Goal: Information Seeking & Learning: Learn about a topic

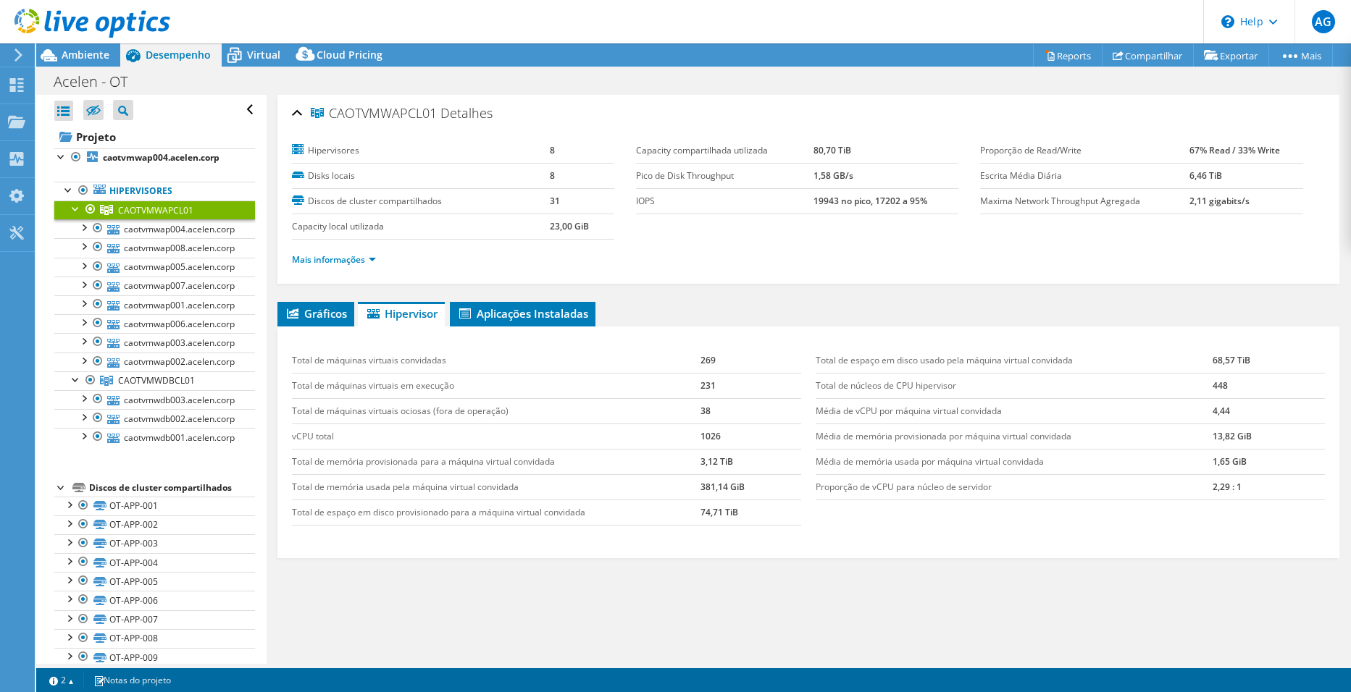
select select "USD"
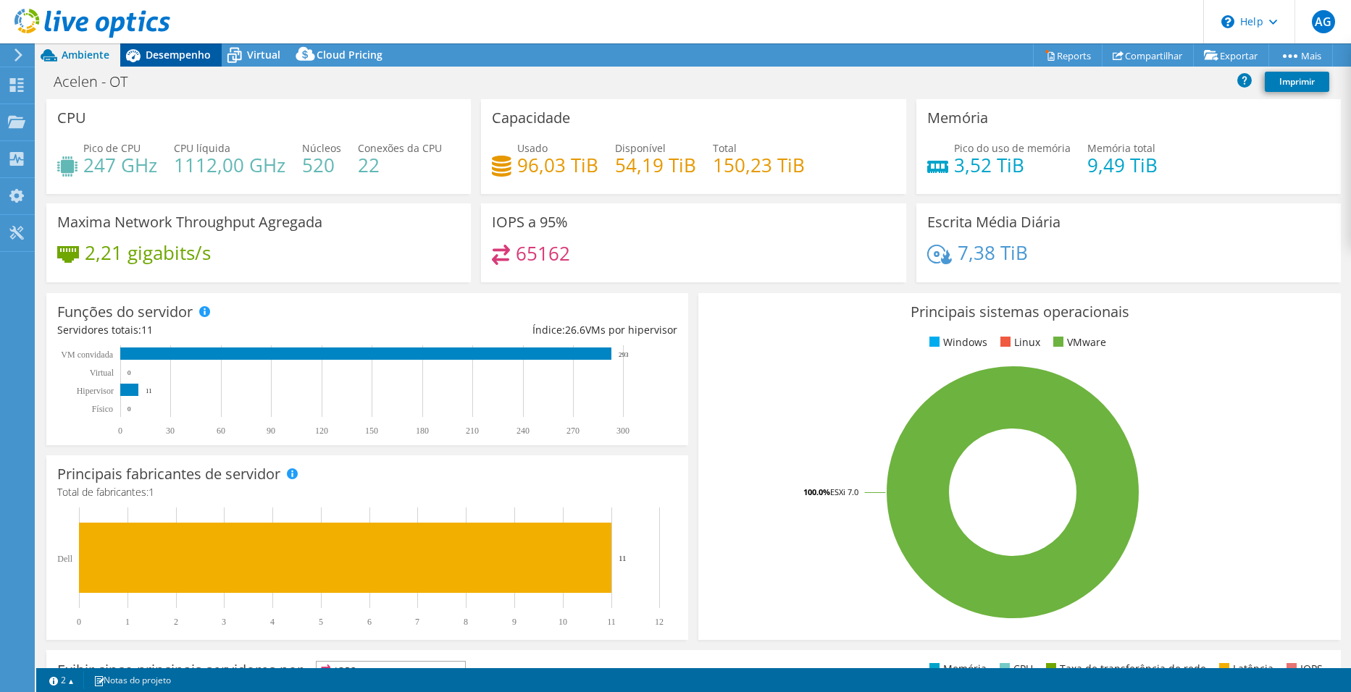
click at [163, 59] on span "Desempenho" at bounding box center [178, 55] width 65 height 14
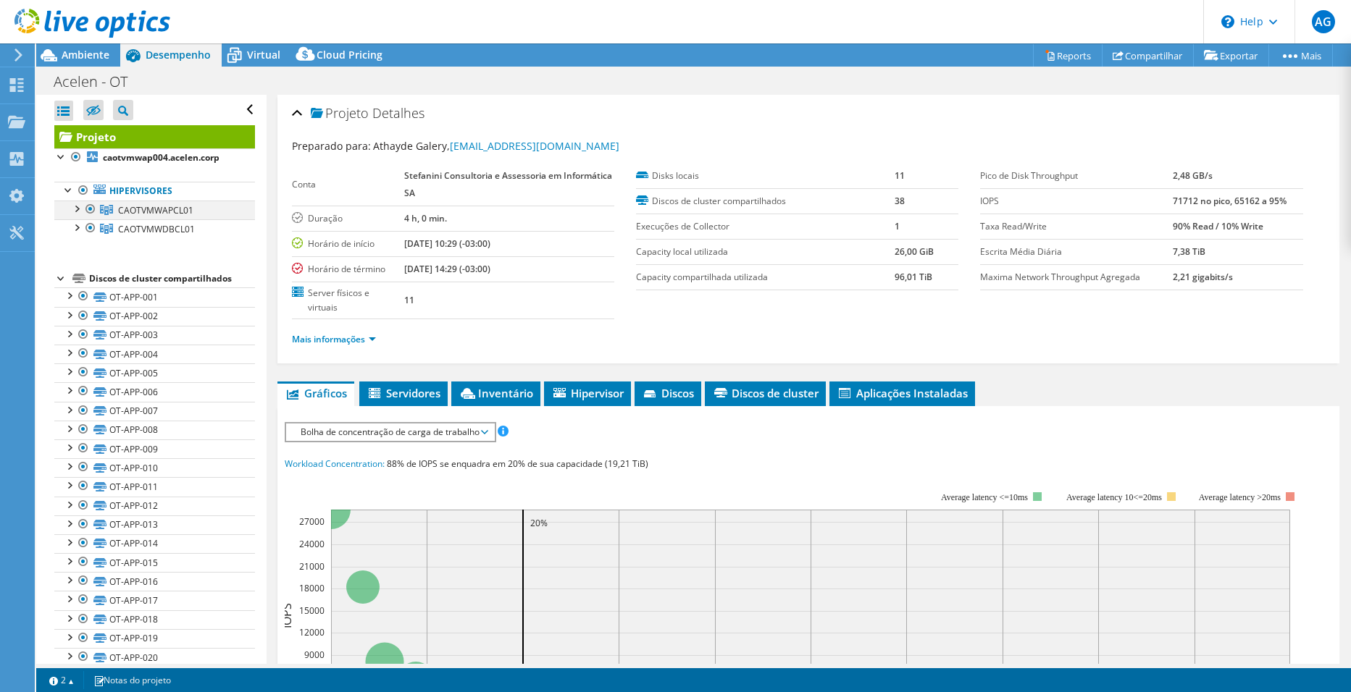
click at [79, 212] on div at bounding box center [76, 208] width 14 height 14
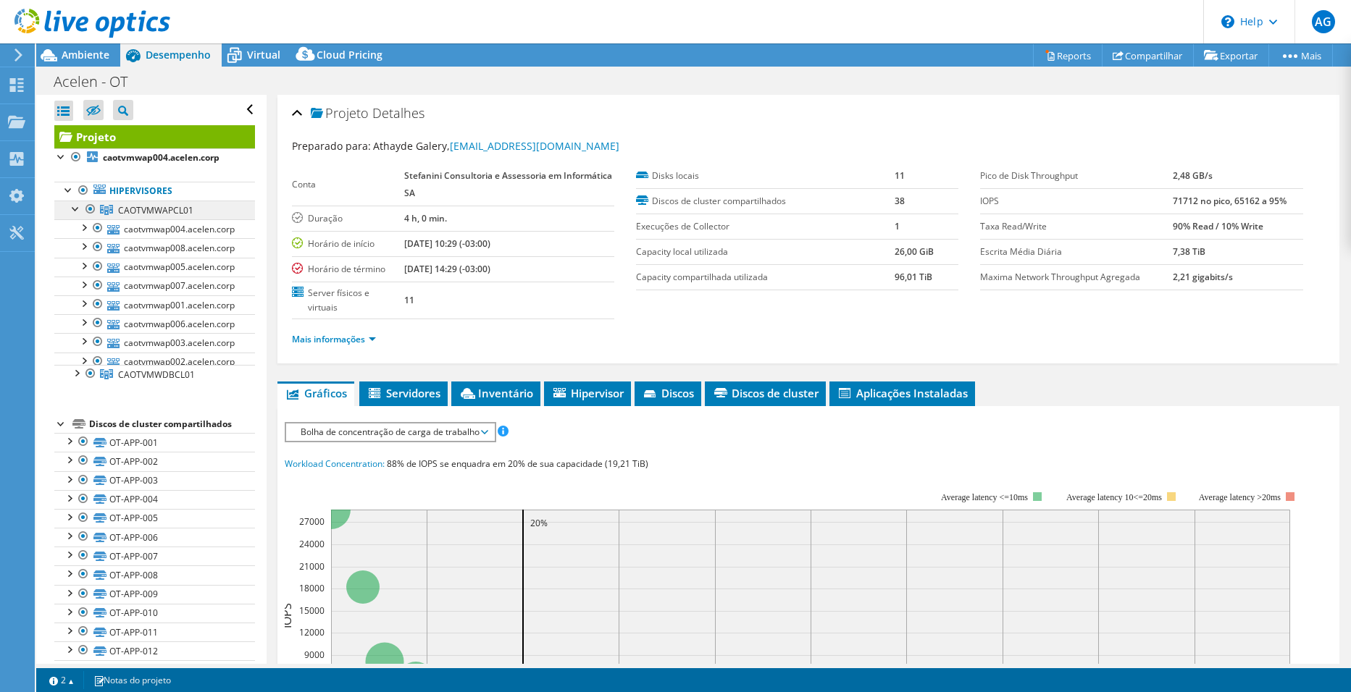
click at [143, 214] on span "CAOTVMWAPCL01" at bounding box center [155, 210] width 75 height 12
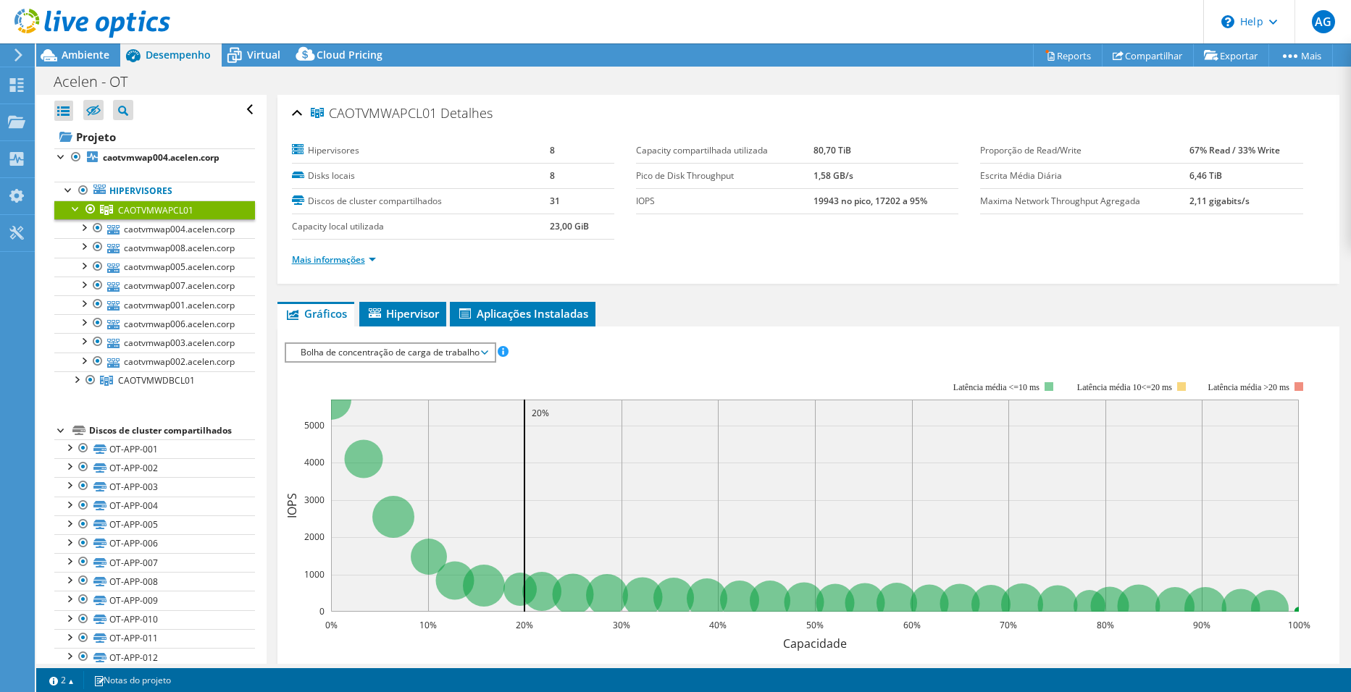
click at [373, 261] on link "Mais informações" at bounding box center [334, 259] width 84 height 12
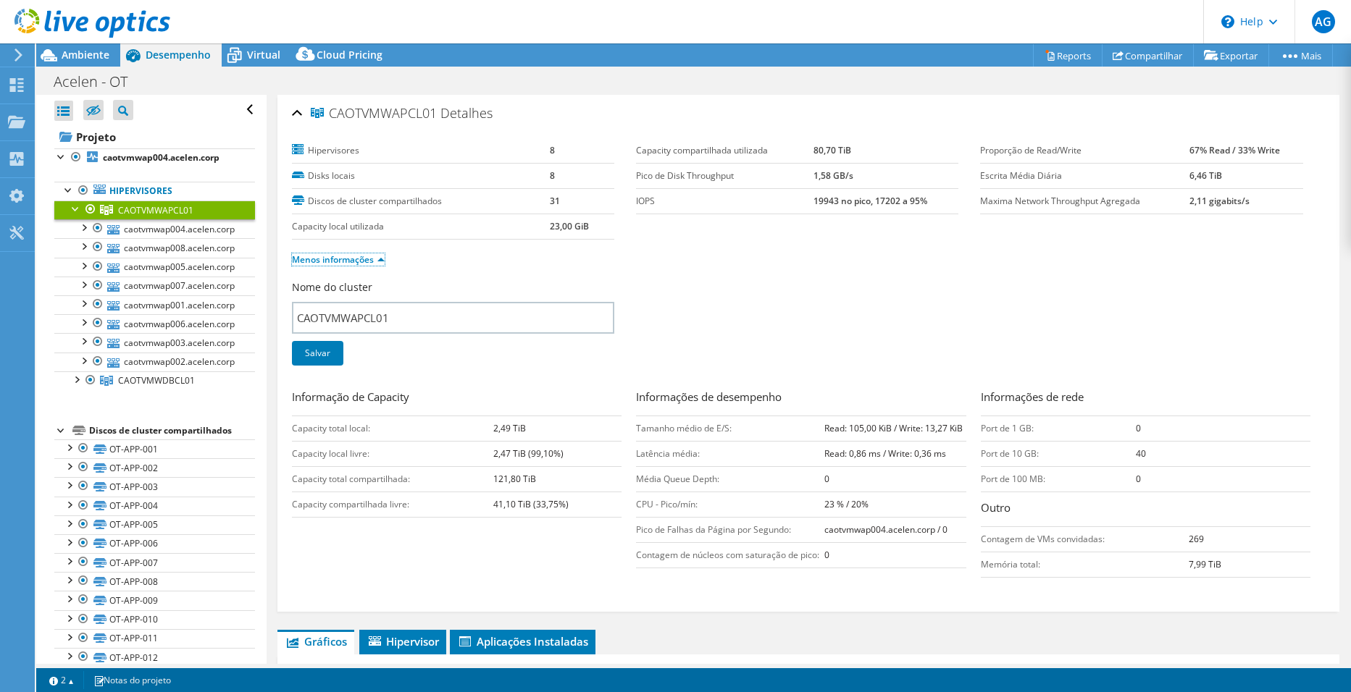
click at [364, 261] on link "Menos informações" at bounding box center [338, 259] width 93 height 12
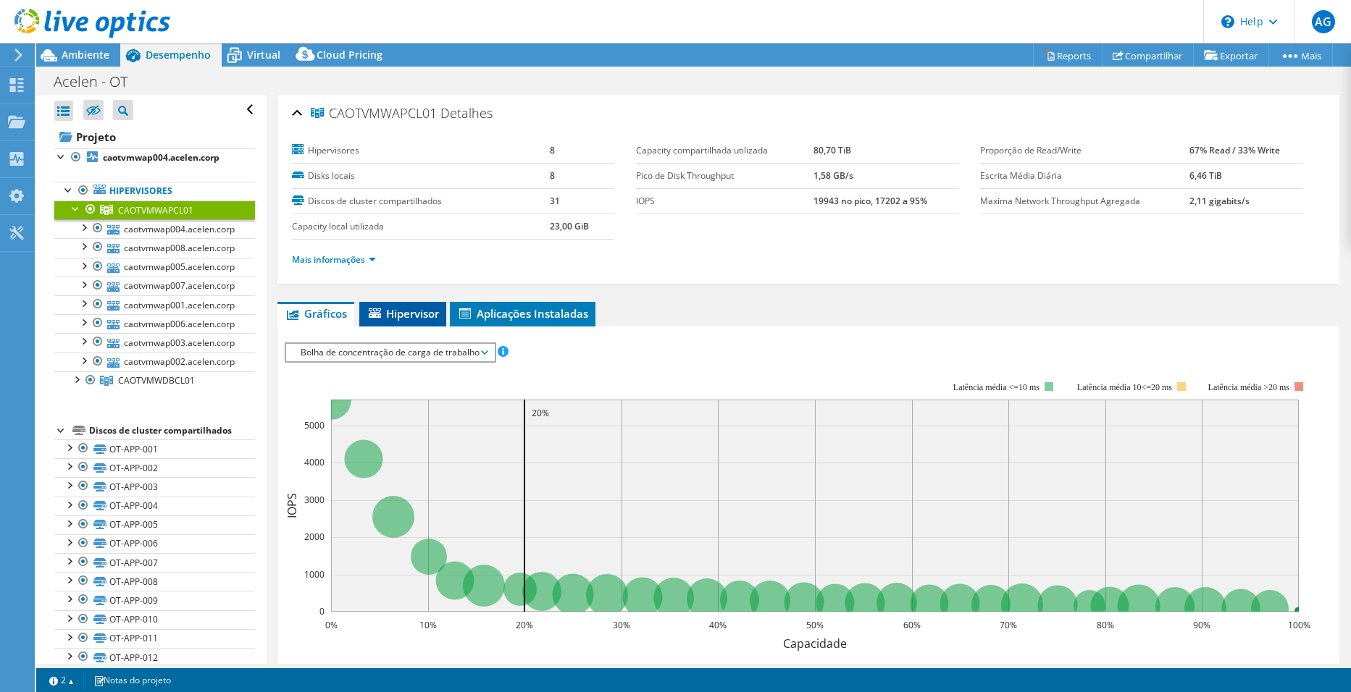
click at [421, 310] on span "Hipervisor" at bounding box center [402, 313] width 72 height 14
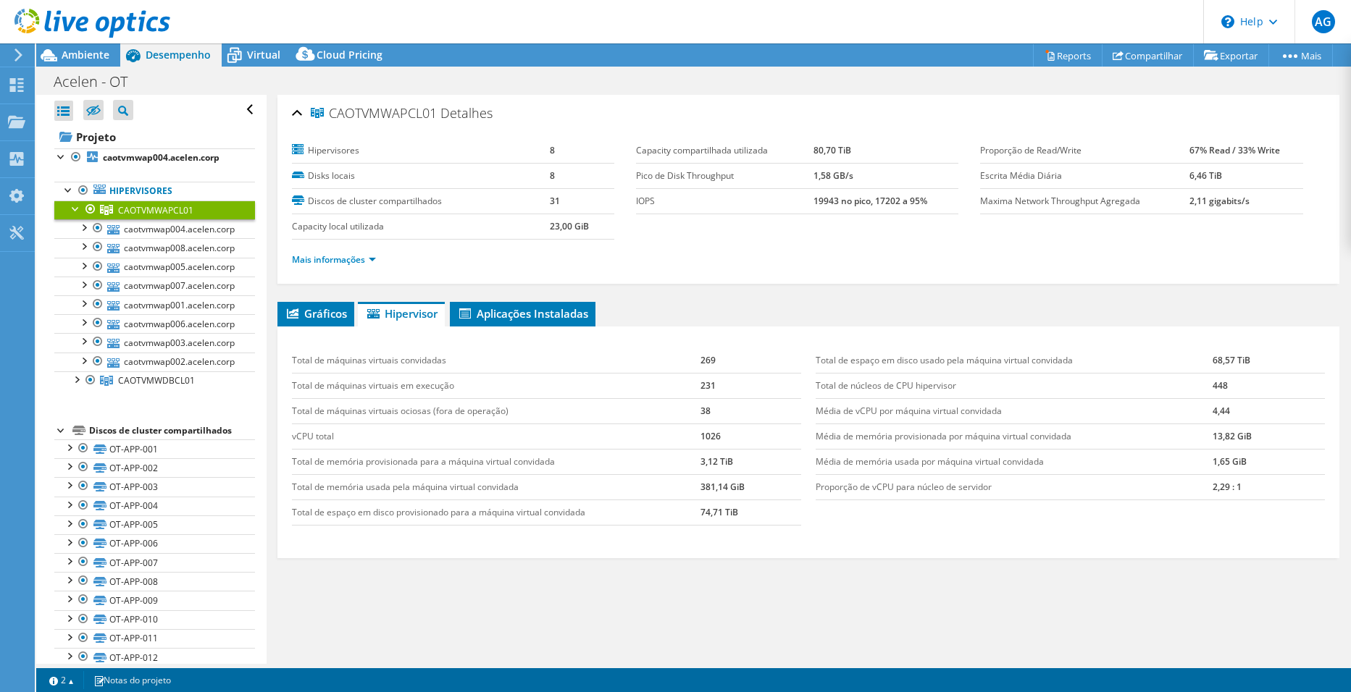
click at [431, 114] on span "CAOTVMWAPCL01" at bounding box center [374, 113] width 126 height 14
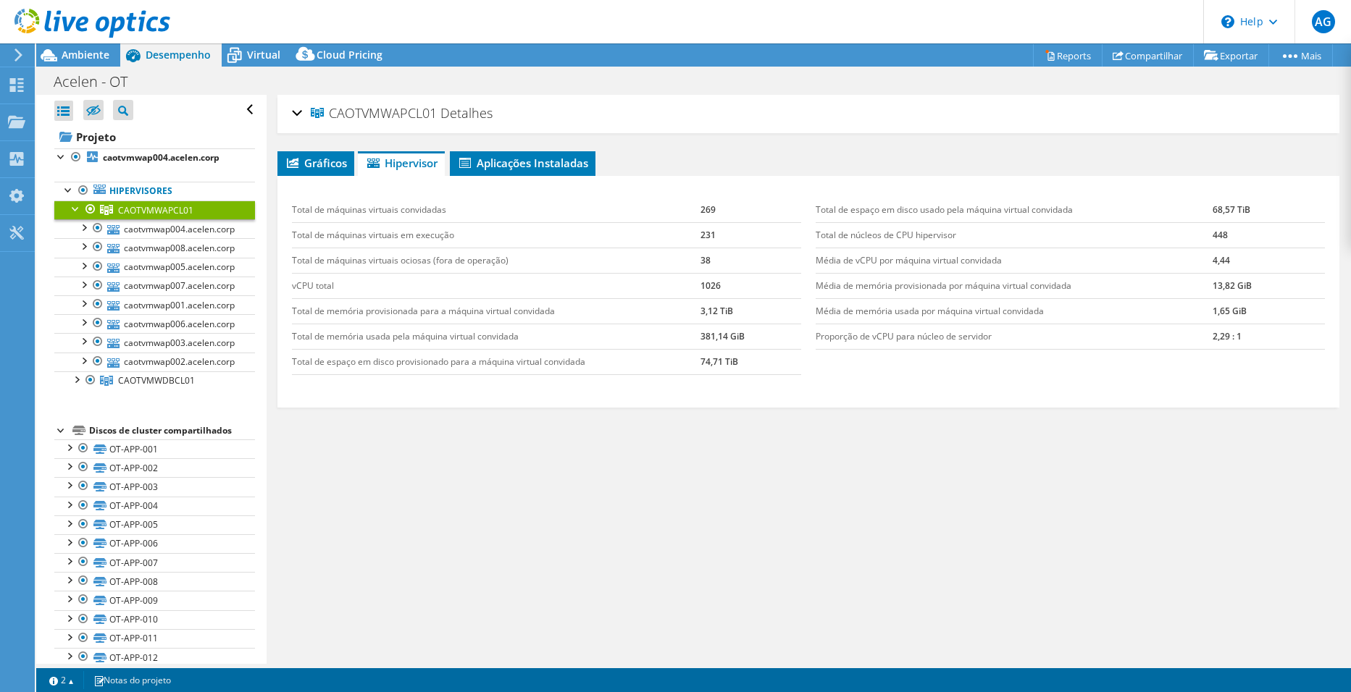
drag, startPoint x: 436, startPoint y: 114, endPoint x: 330, endPoint y: 116, distance: 105.8
click at [330, 116] on span "CAOTVMWAPCL01" at bounding box center [374, 113] width 126 height 14
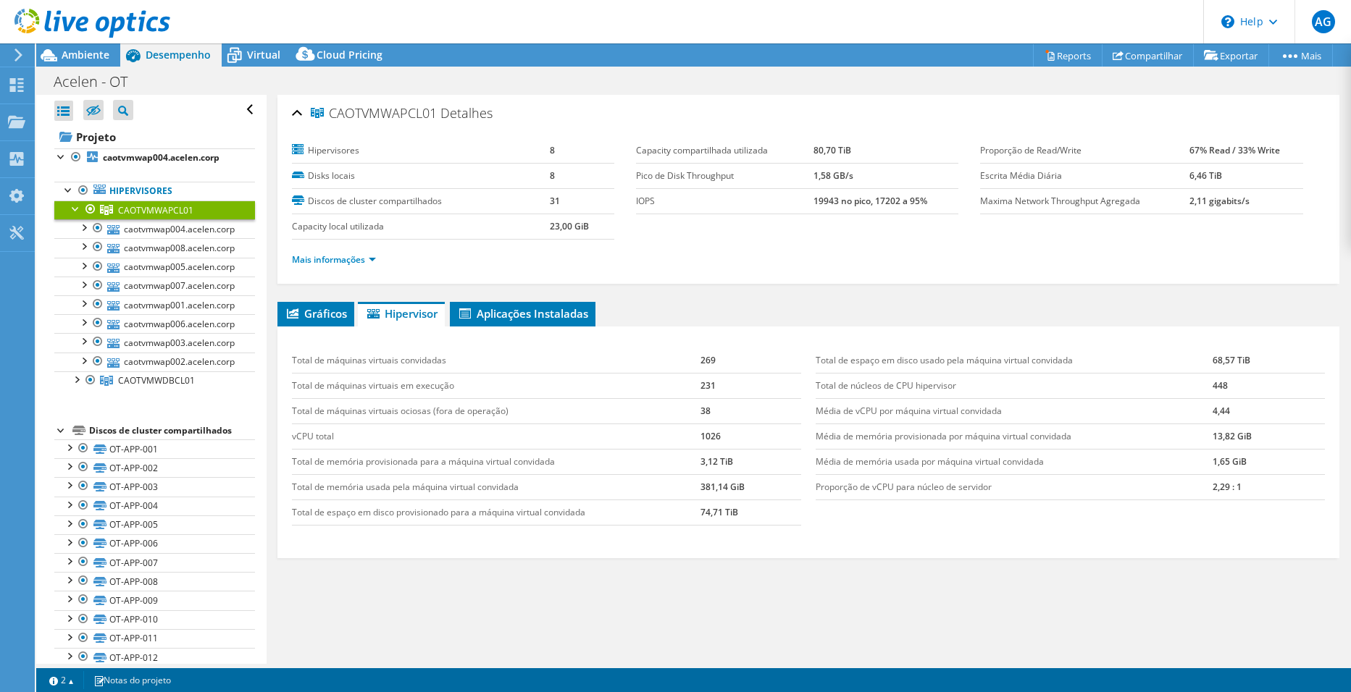
copy span "CAOTVMWAPCL01"
click at [802, 630] on div "Gráficos Servidores Inventário Hipervisor Discos Discos de cluster IOPS" at bounding box center [808, 483] width 1062 height 362
click at [72, 209] on div at bounding box center [76, 208] width 14 height 14
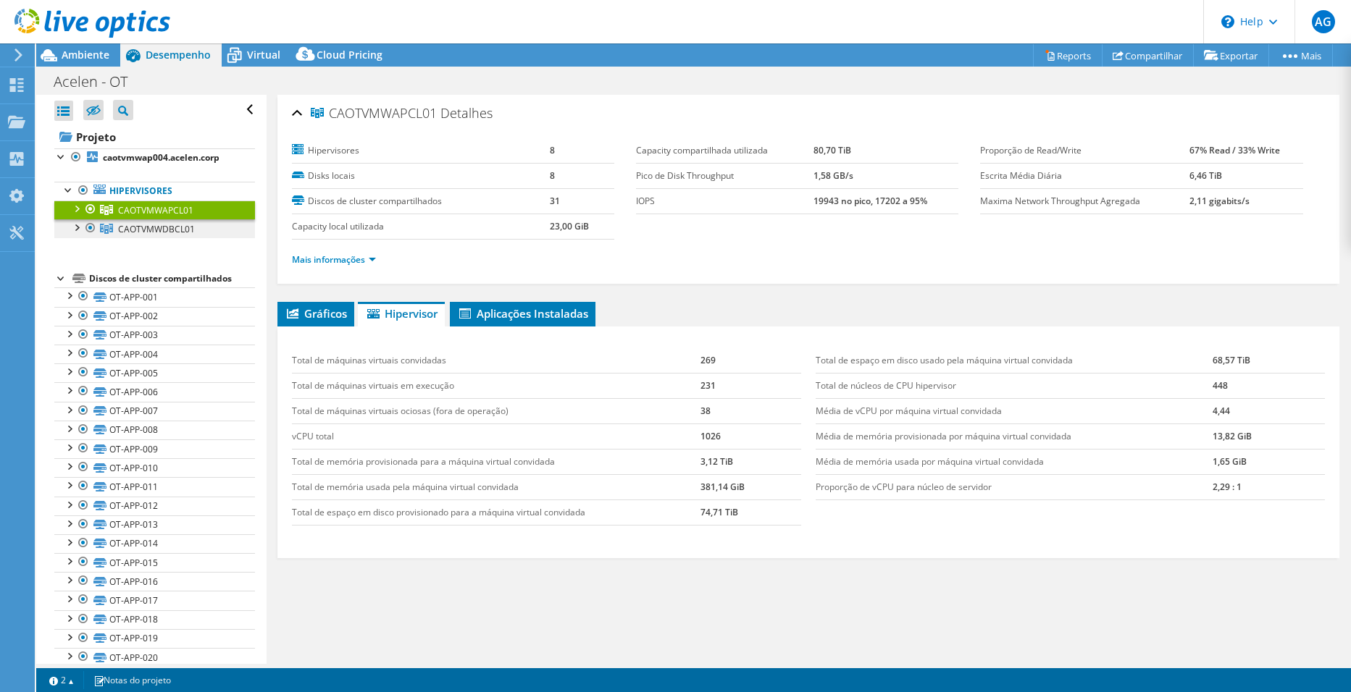
click at [120, 230] on span "CAOTVMWDBCL01" at bounding box center [156, 229] width 77 height 12
click at [435, 114] on span "CAOTVMWDBCL01" at bounding box center [374, 113] width 127 height 14
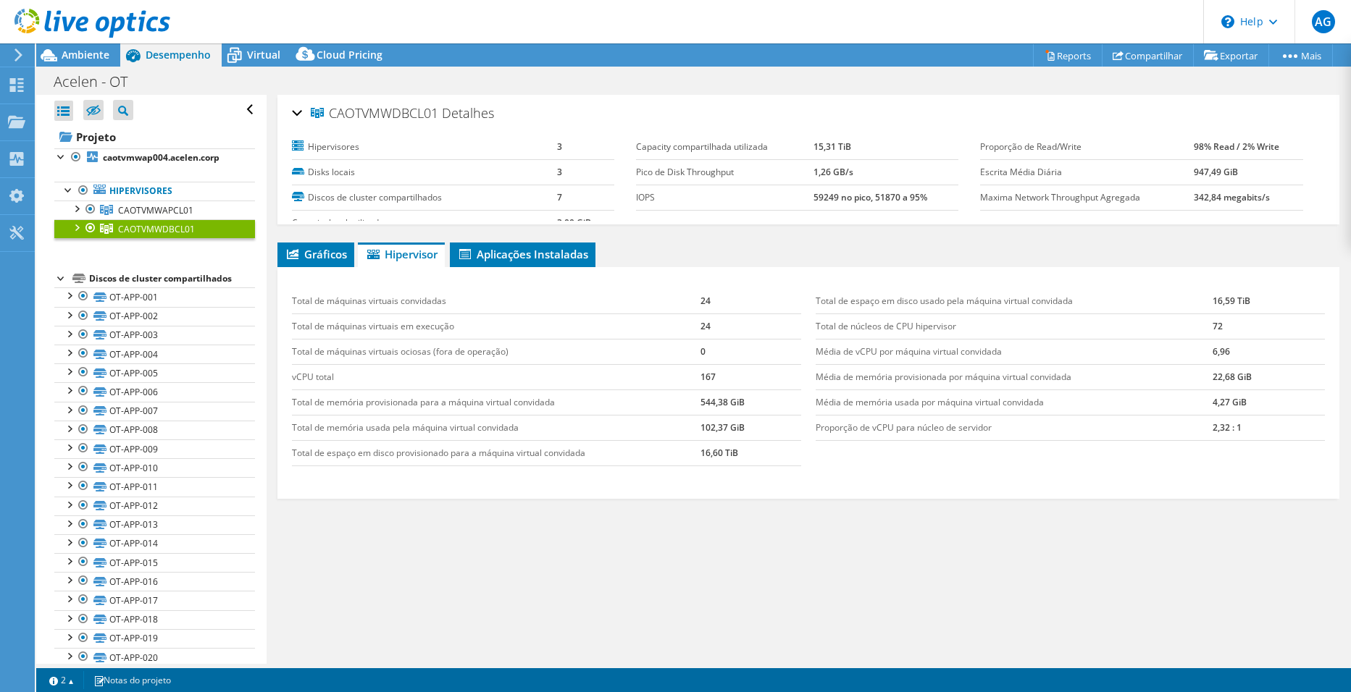
click at [435, 114] on span "CAOTVMWDBCL01" at bounding box center [374, 113] width 127 height 14
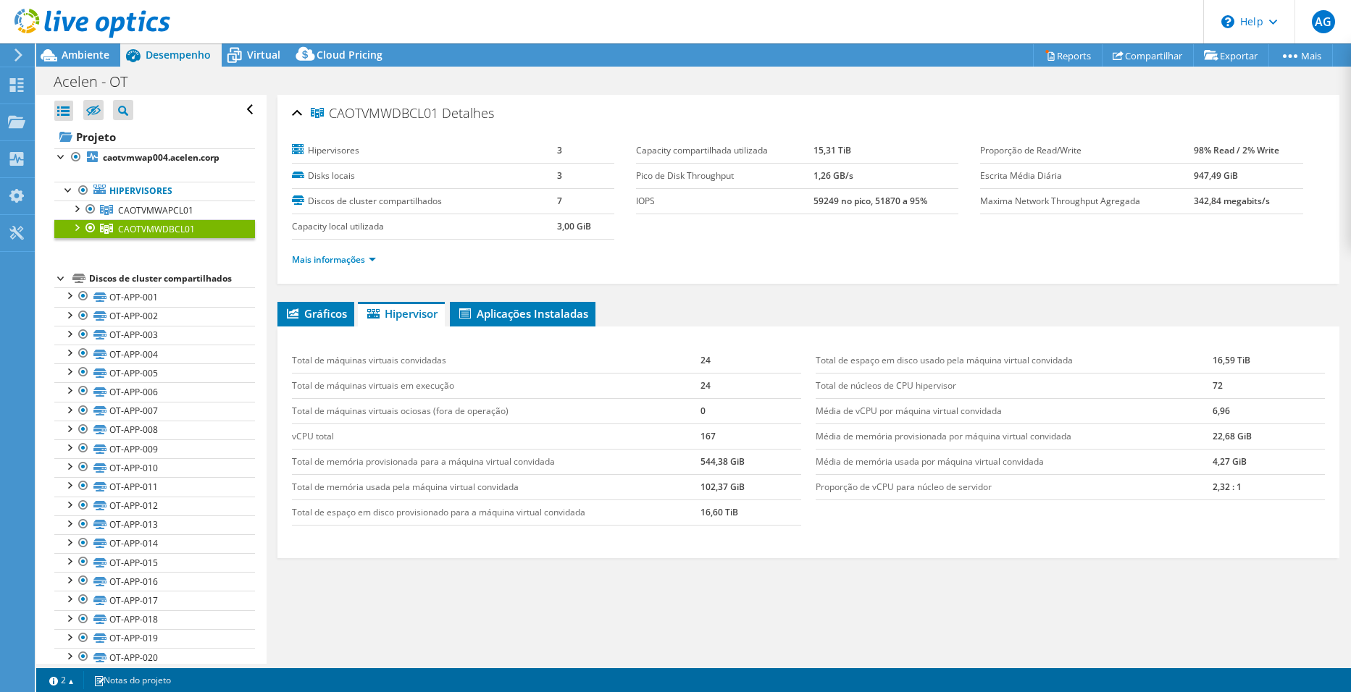
copy span "CAOTVMWDBCL01"
click at [521, 592] on div "Gráficos Servidores Inventário Hipervisor Discos Discos de cluster IOPS" at bounding box center [808, 483] width 1062 height 362
click at [101, 58] on span "Ambiente" at bounding box center [86, 55] width 48 height 14
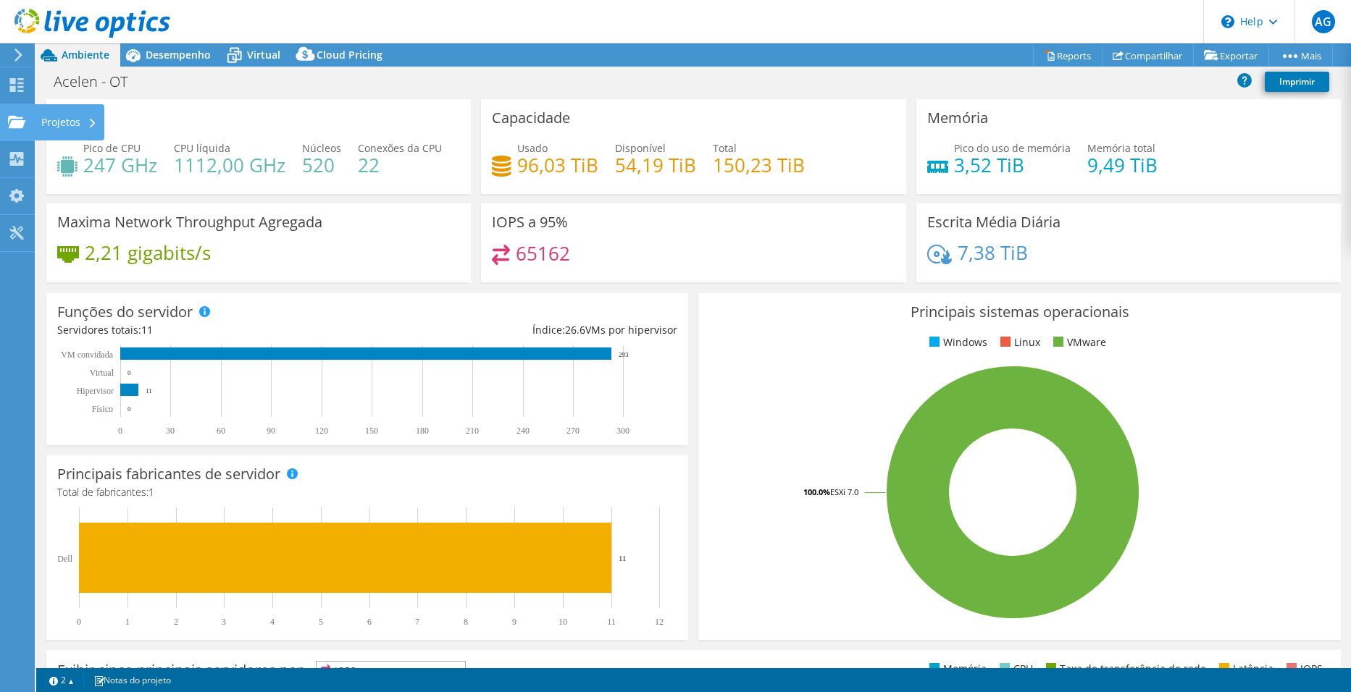
click at [25, 125] on icon at bounding box center [16, 122] width 17 height 14
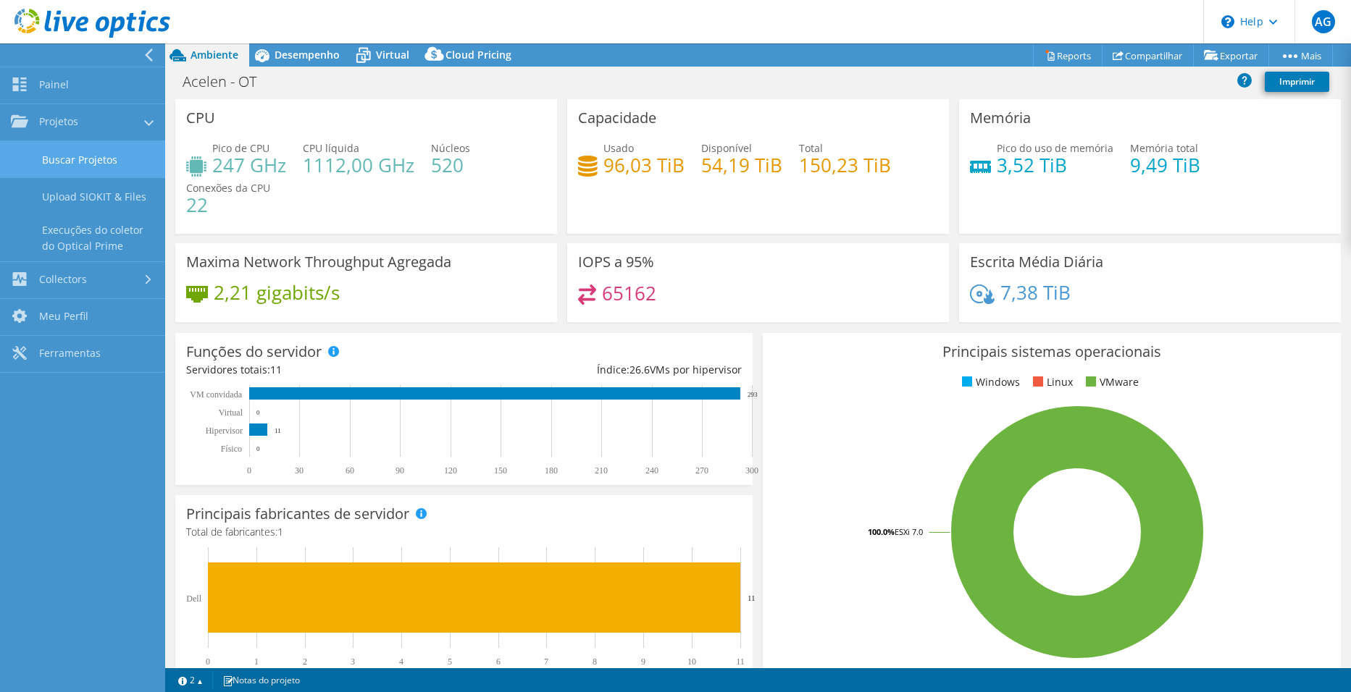
click at [68, 166] on link "Buscar Projetos" at bounding box center [82, 159] width 165 height 37
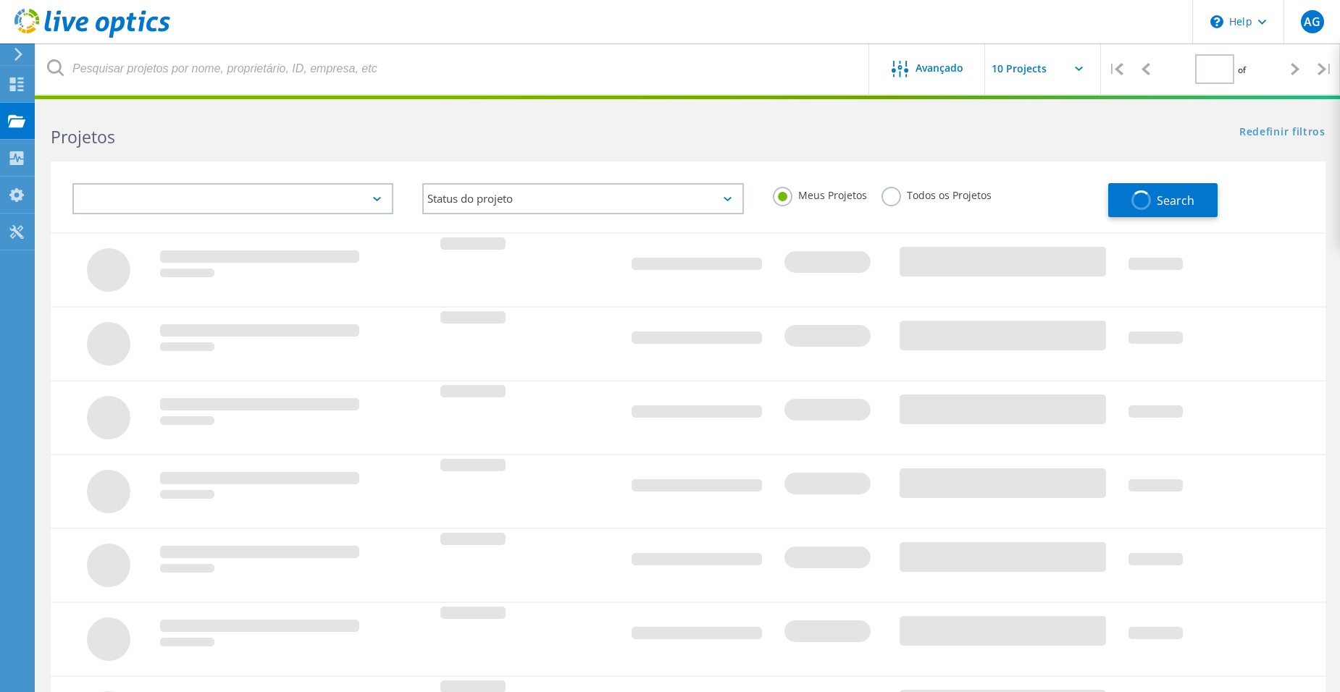
type input "1"
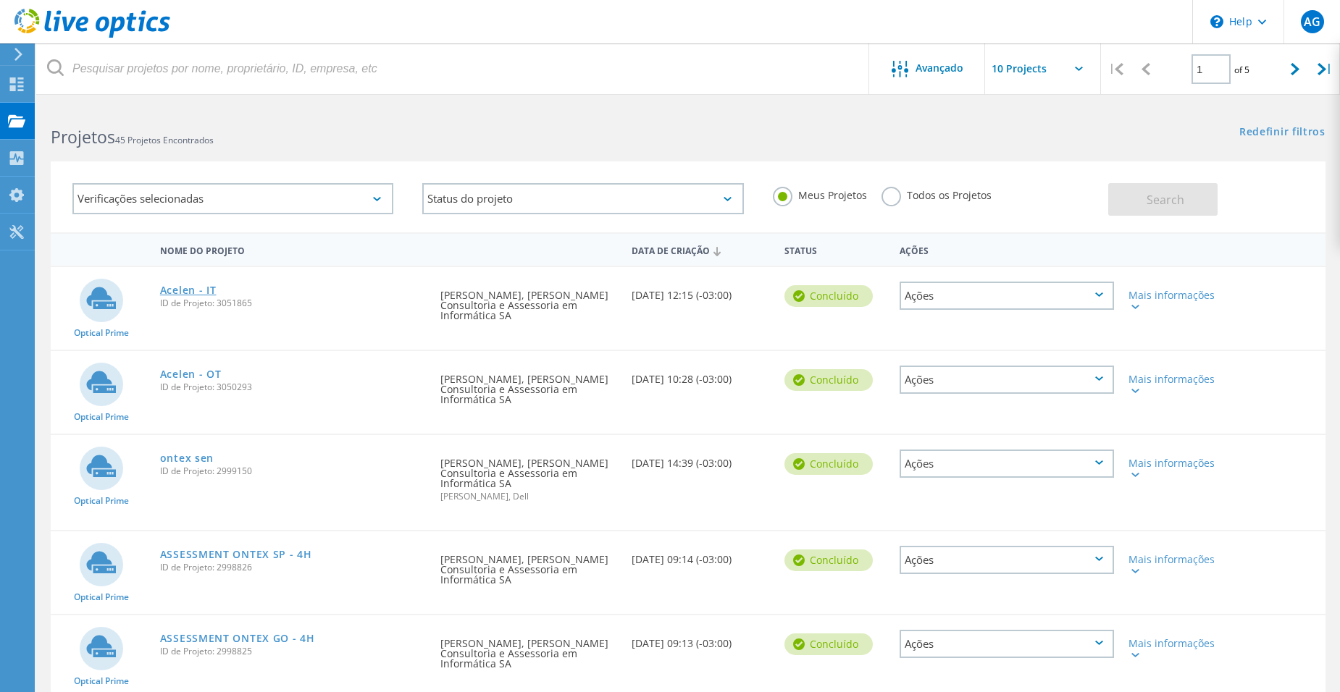
click at [170, 288] on link "Acelen - IT" at bounding box center [188, 290] width 56 height 10
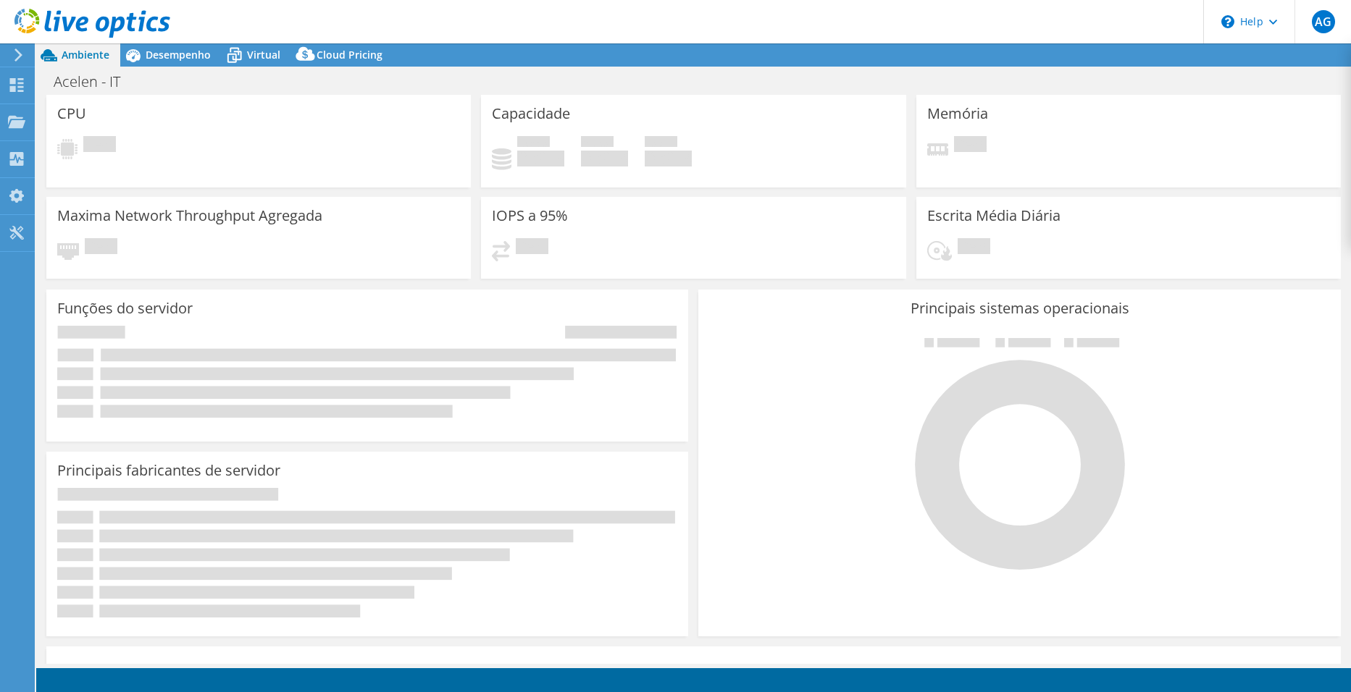
select select "USD"
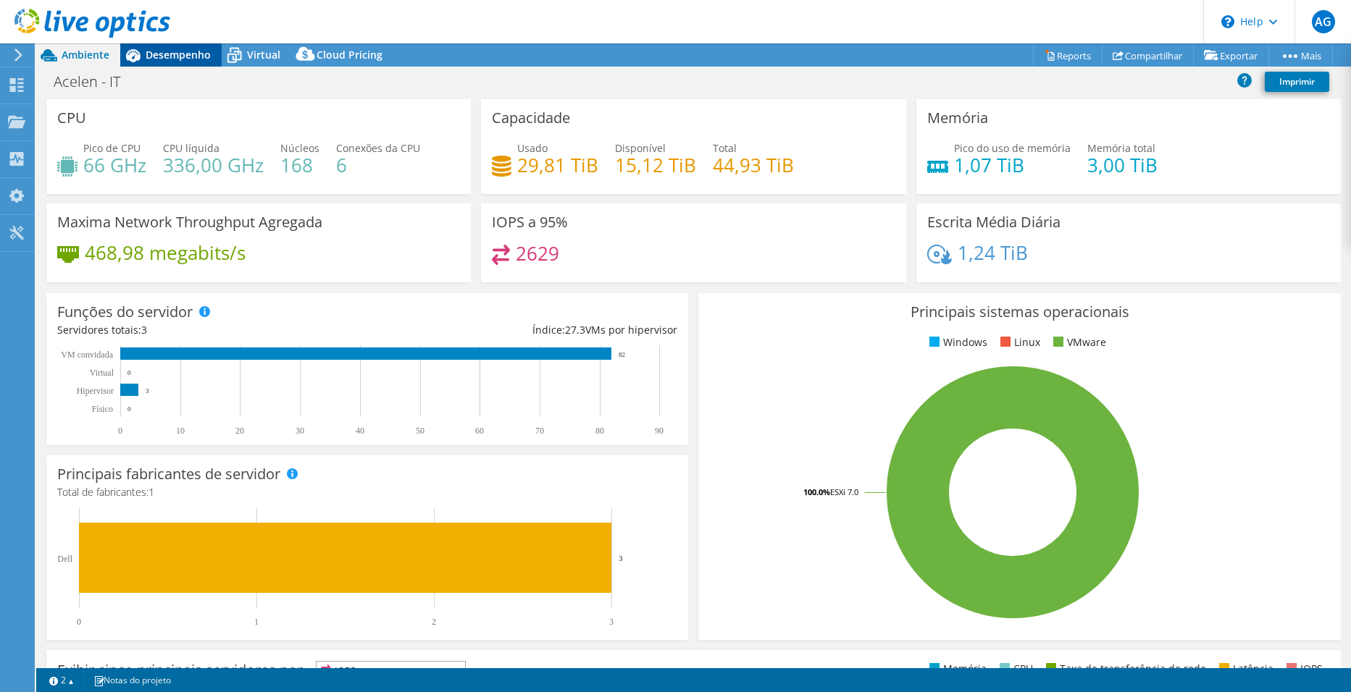
click at [160, 52] on span "Desempenho" at bounding box center [178, 55] width 65 height 14
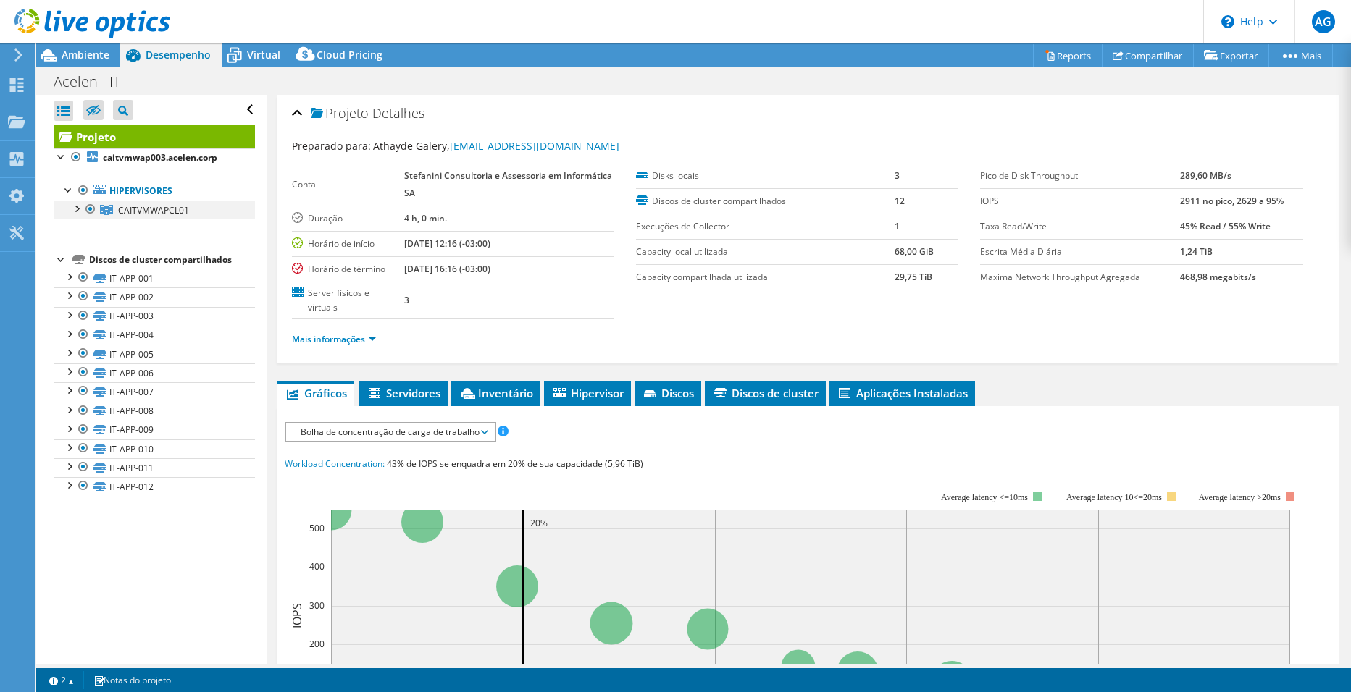
click at [72, 208] on div at bounding box center [76, 208] width 14 height 14
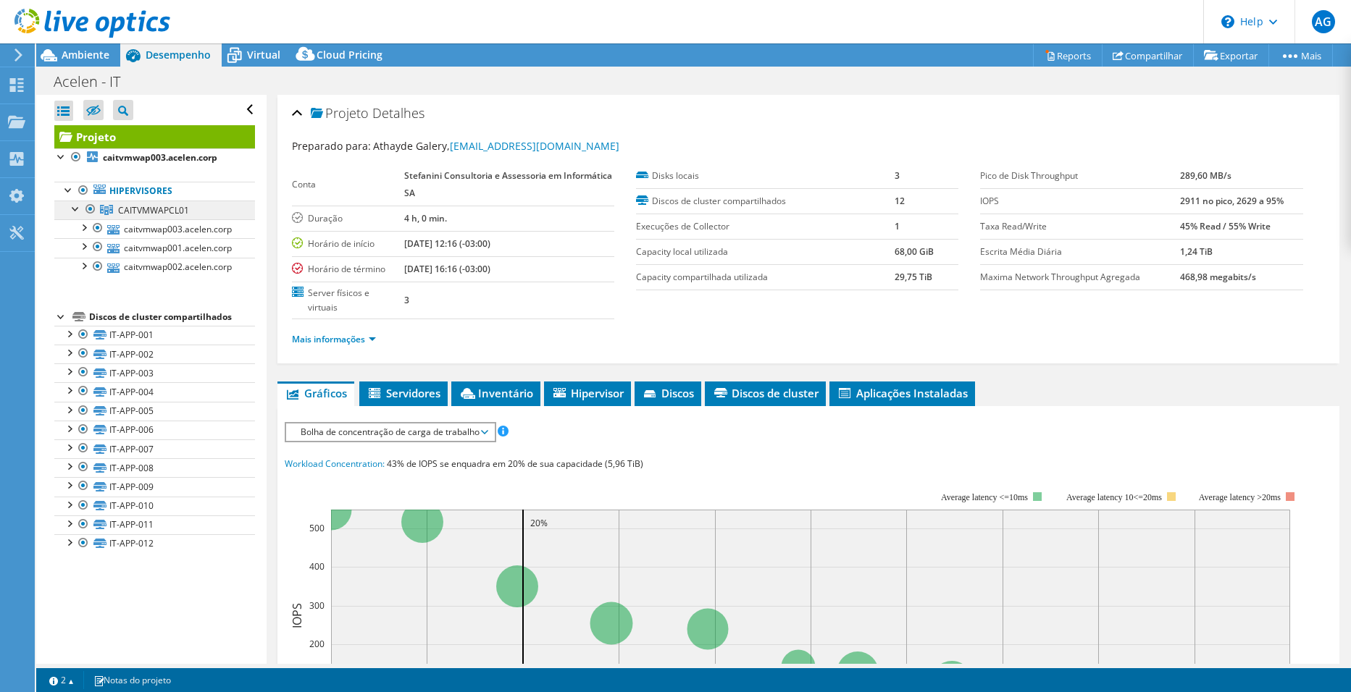
click at [141, 211] on span "CAITVMWAPCL01" at bounding box center [153, 210] width 71 height 12
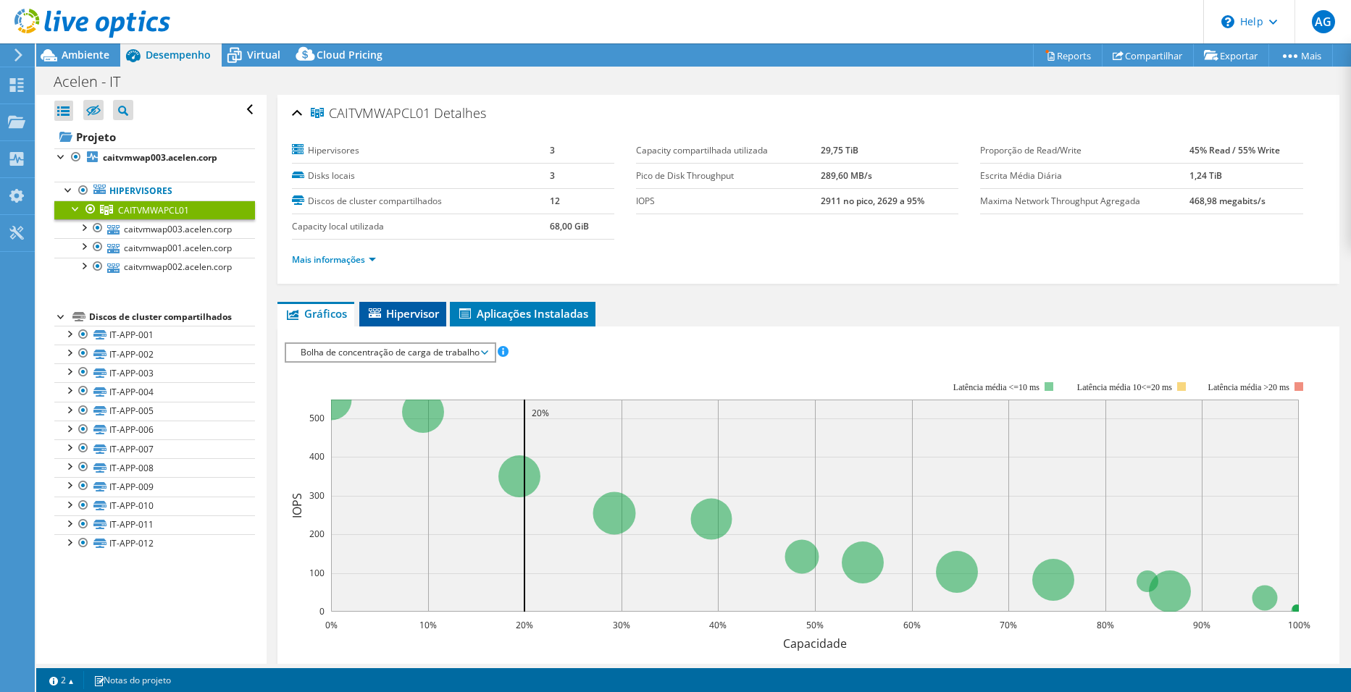
click at [388, 322] on li "Hipervisor" at bounding box center [402, 314] width 87 height 25
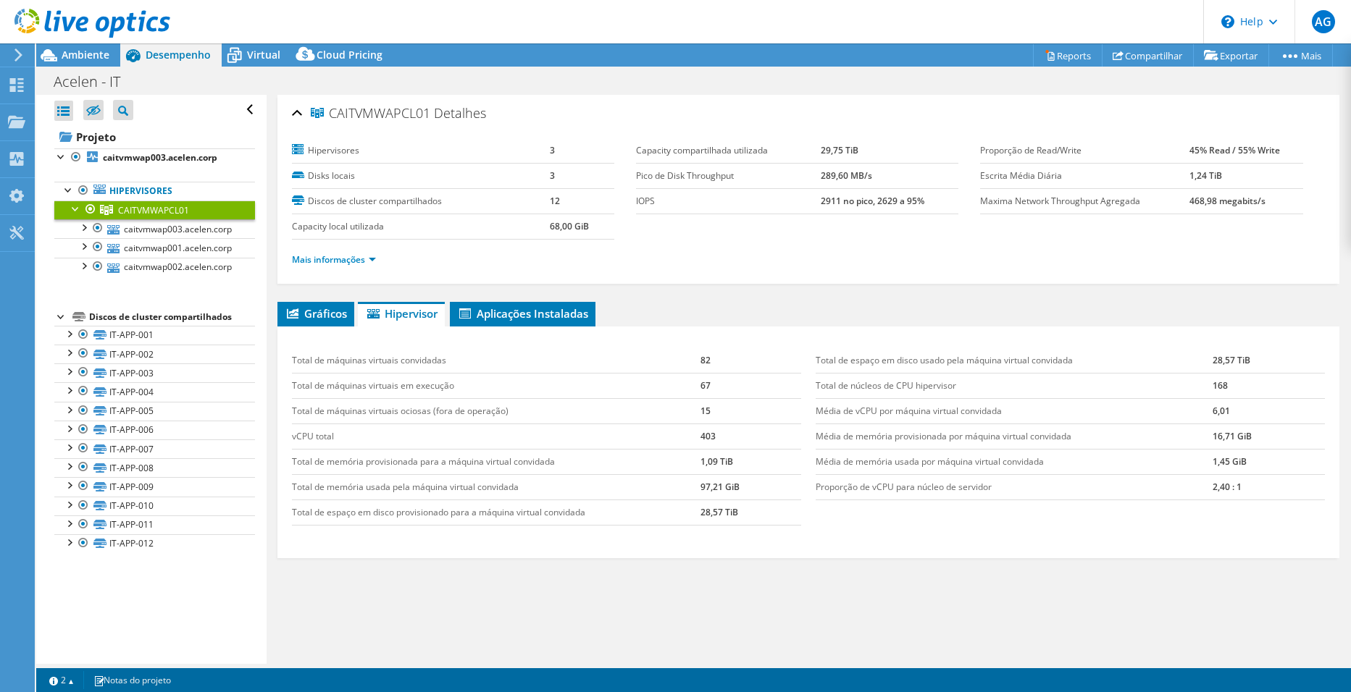
click at [591, 571] on div "Gráficos Servidores Inventário Hipervisor Discos Discos de cluster IOPS" at bounding box center [808, 483] width 1062 height 362
